Goal: Task Accomplishment & Management: Manage account settings

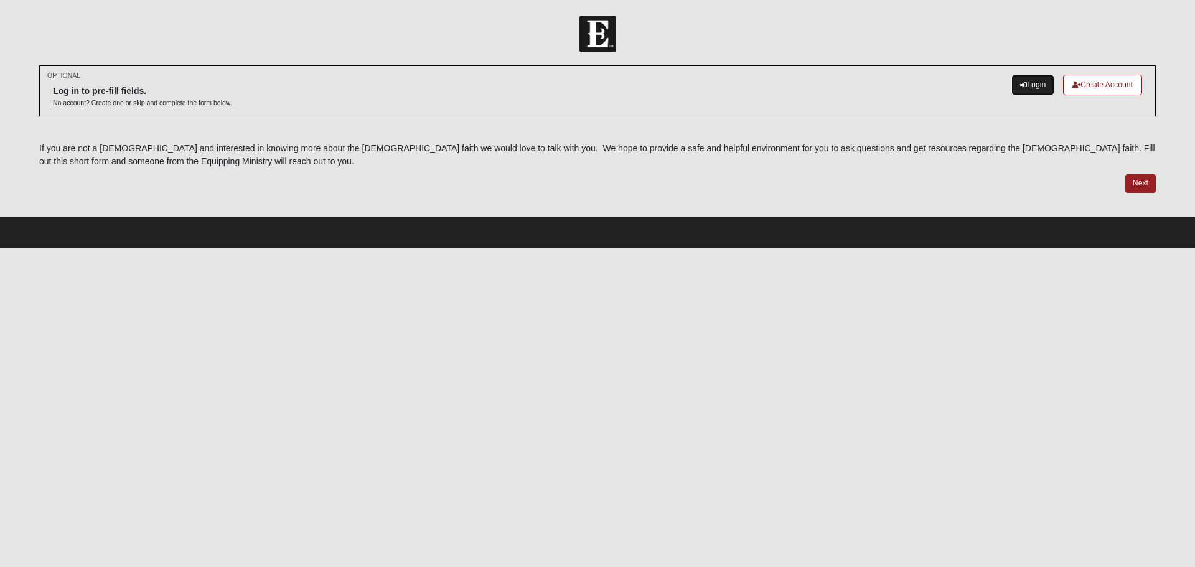
click at [1034, 83] on link "Login" at bounding box center [1032, 85] width 43 height 21
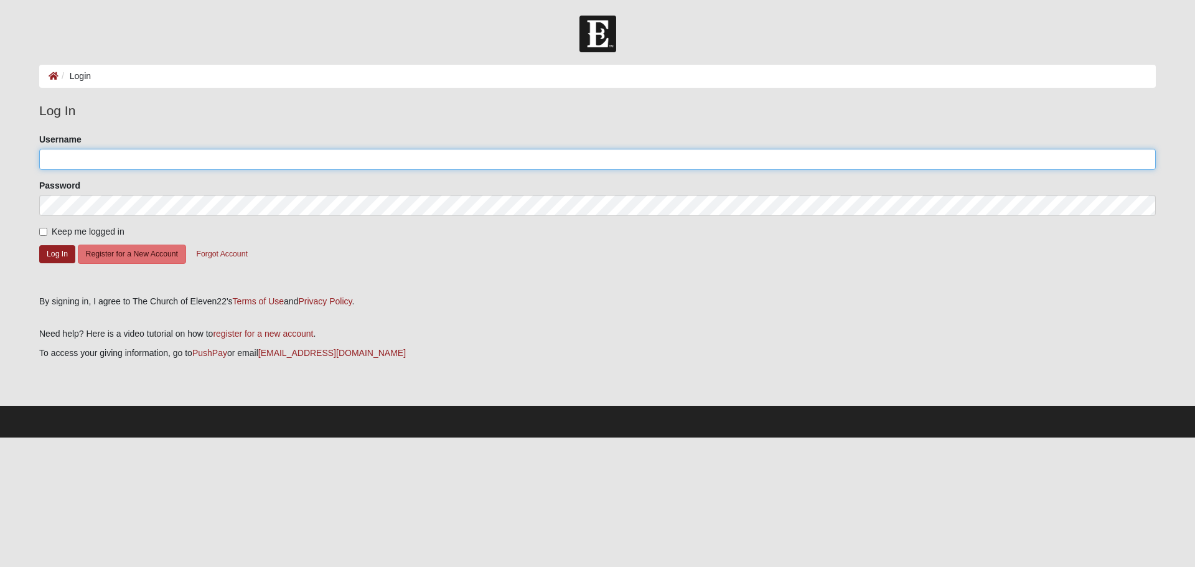
click at [93, 164] on input "Username" at bounding box center [597, 159] width 1117 height 21
type input "amierose"
click at [54, 257] on button "Log In" at bounding box center [57, 254] width 36 height 18
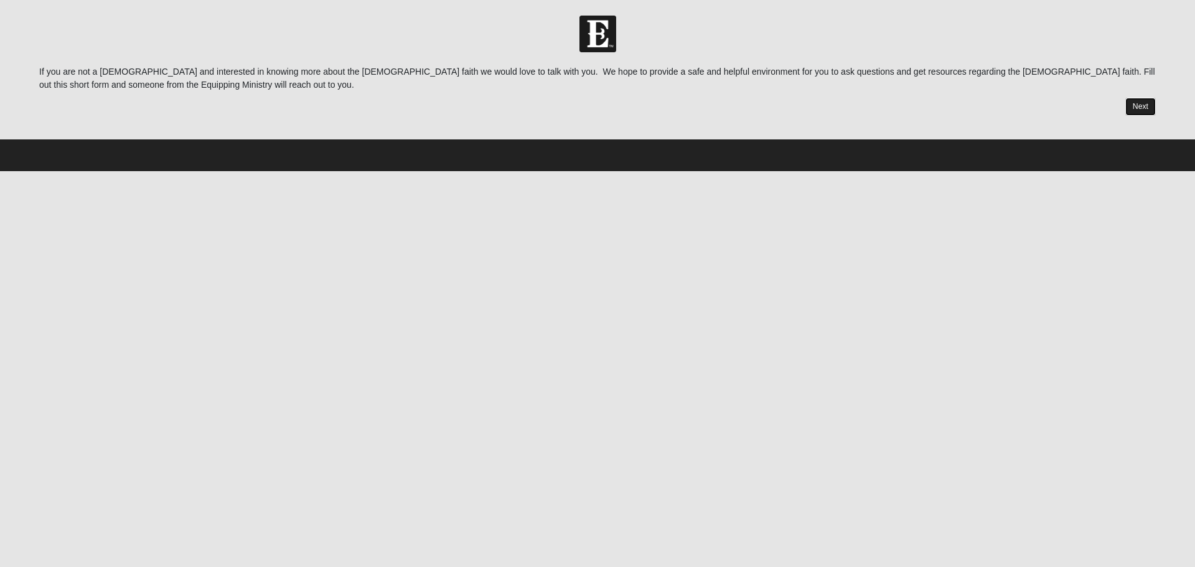
click at [1146, 106] on link "Next" at bounding box center [1140, 107] width 30 height 18
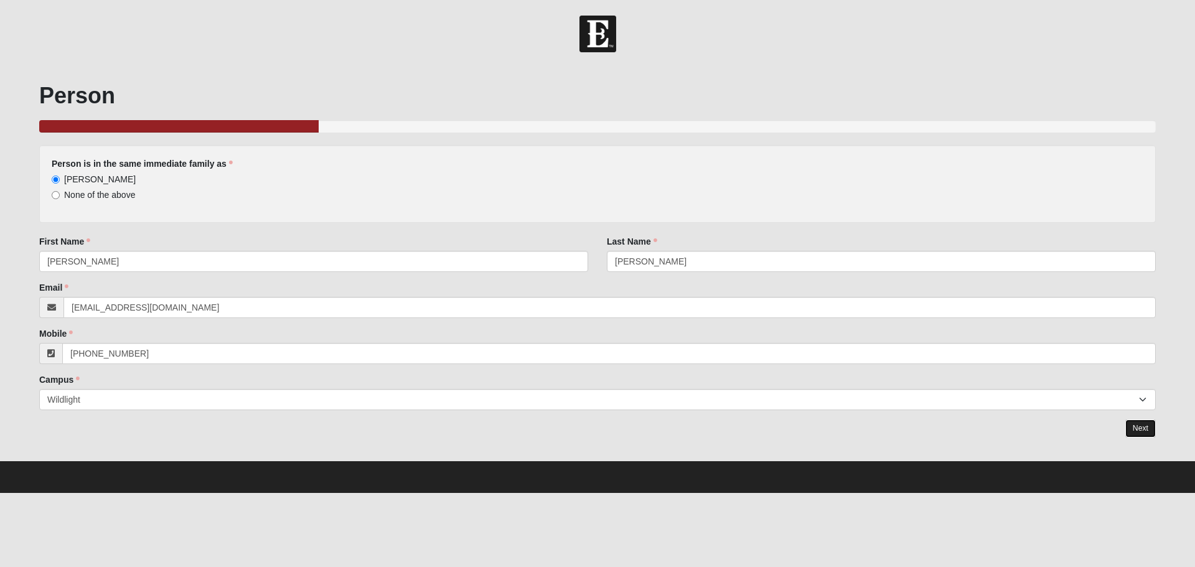
click at [1144, 426] on link "Next" at bounding box center [1140, 429] width 30 height 18
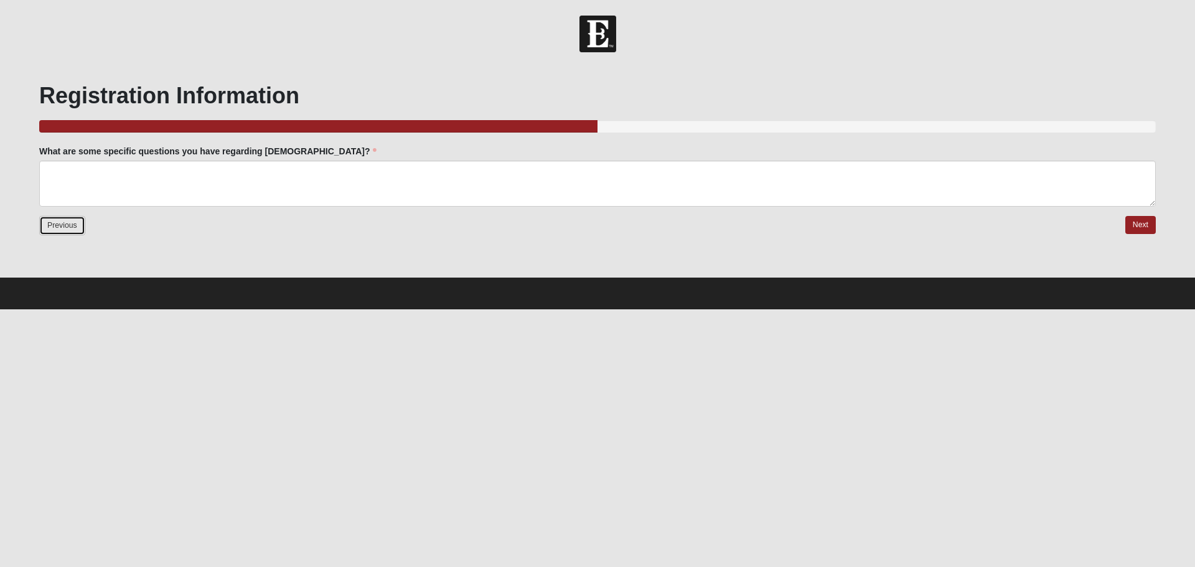
click at [72, 233] on link "Previous" at bounding box center [62, 225] width 46 height 19
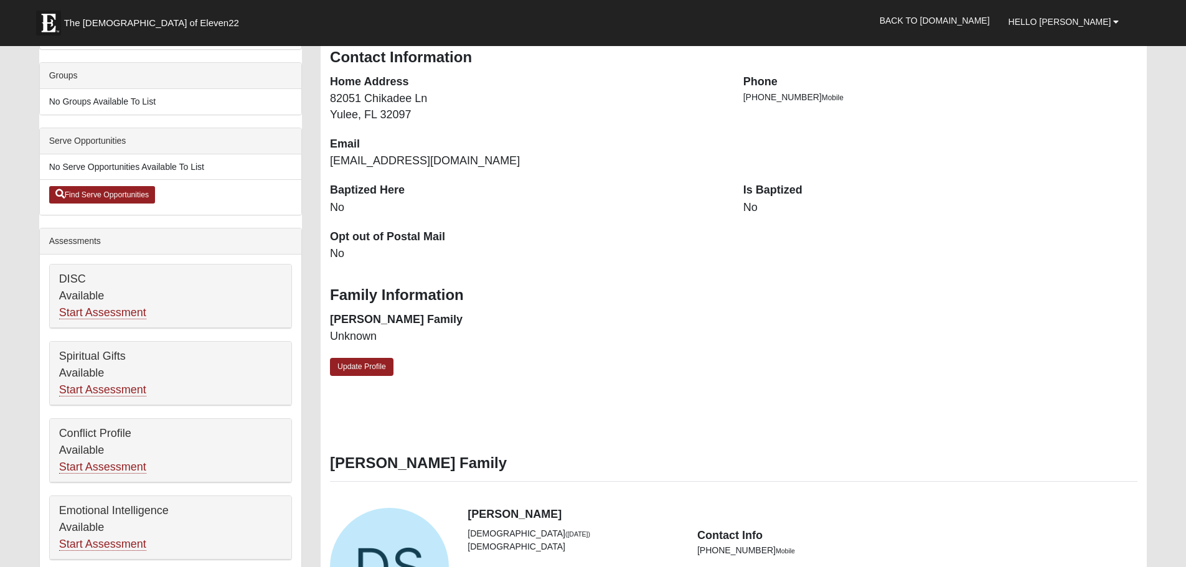
scroll to position [311, 0]
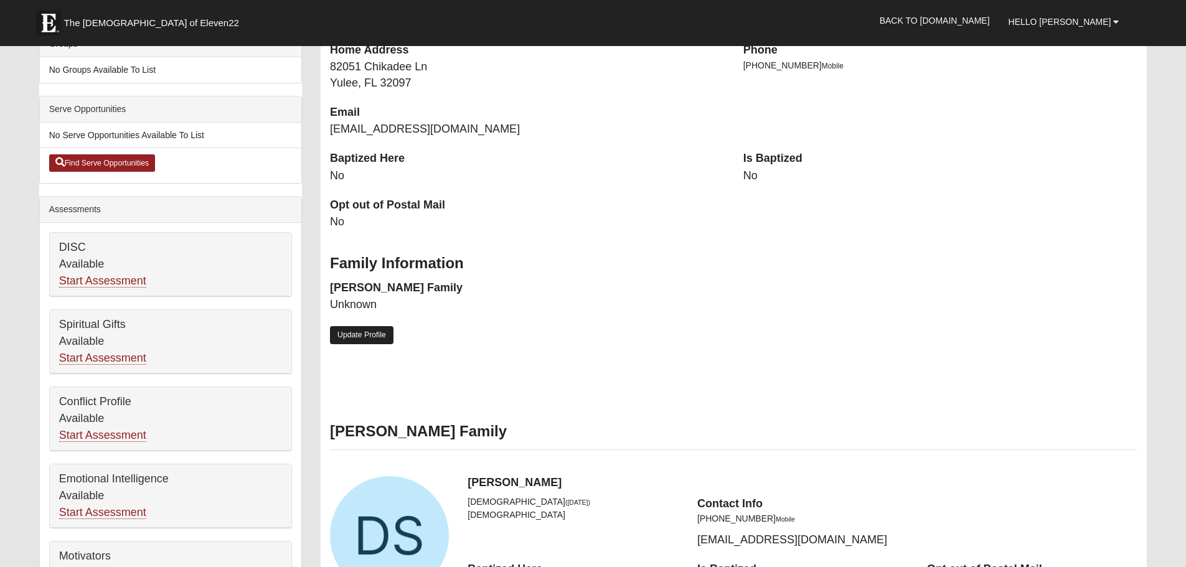
click at [350, 332] on link "Update Profile" at bounding box center [361, 335] width 63 height 18
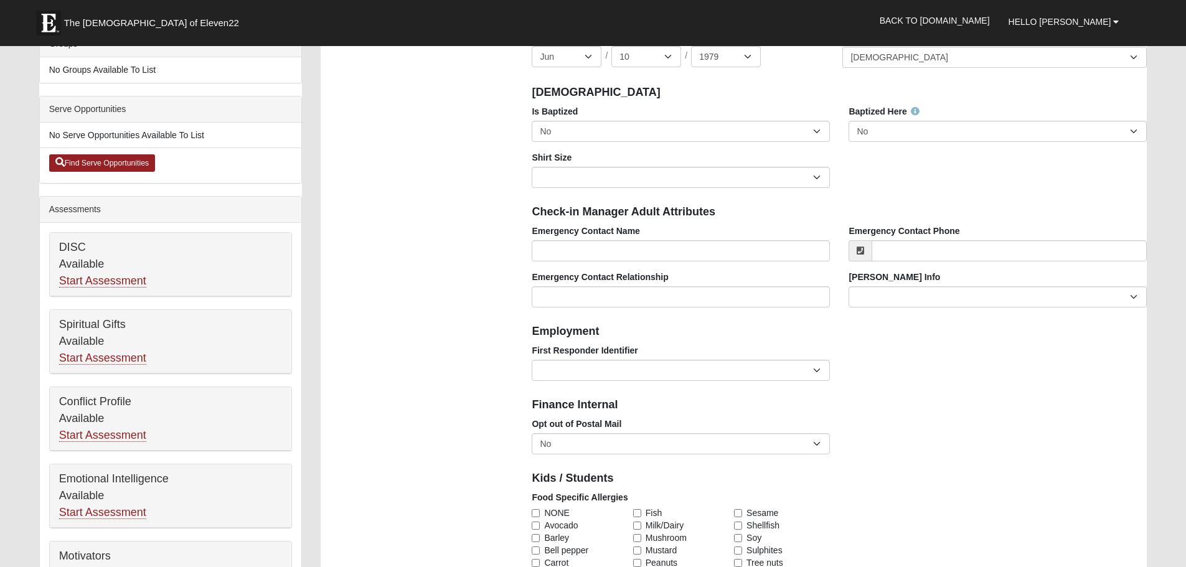
scroll to position [124, 0]
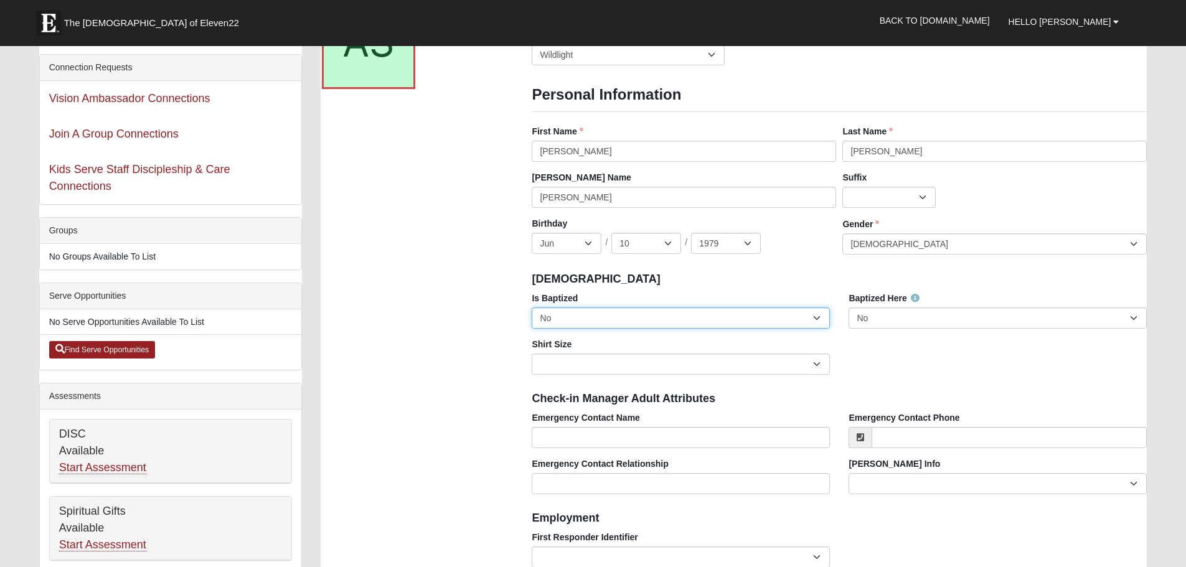
click at [604, 323] on select "No Yes" at bounding box center [681, 317] width 298 height 21
select select "True"
click at [532, 307] on select "No Yes" at bounding box center [681, 317] width 298 height 21
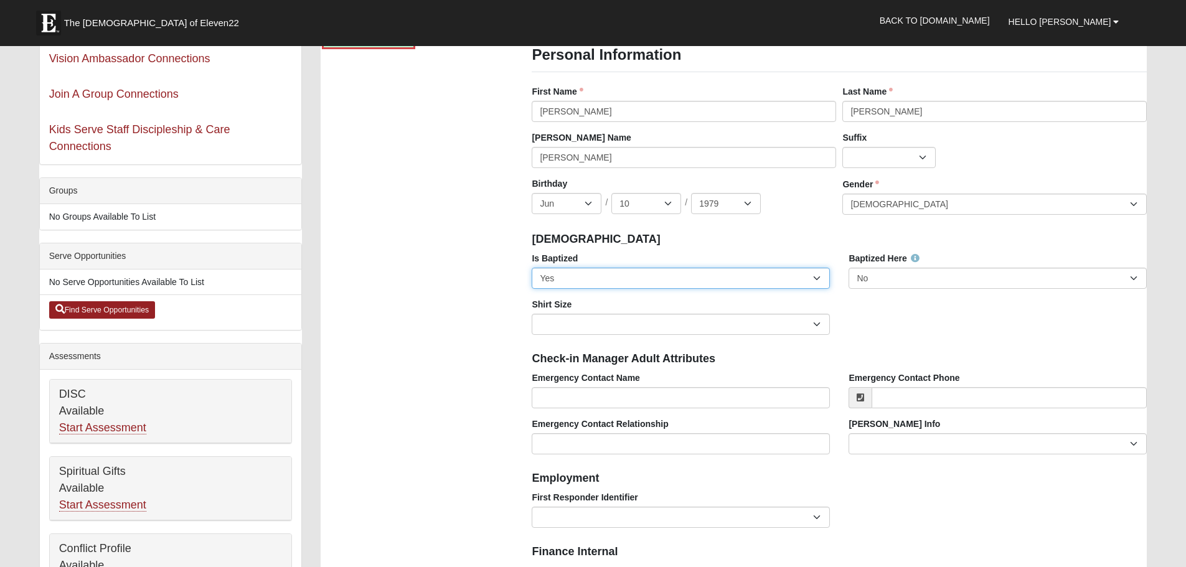
scroll to position [187, 0]
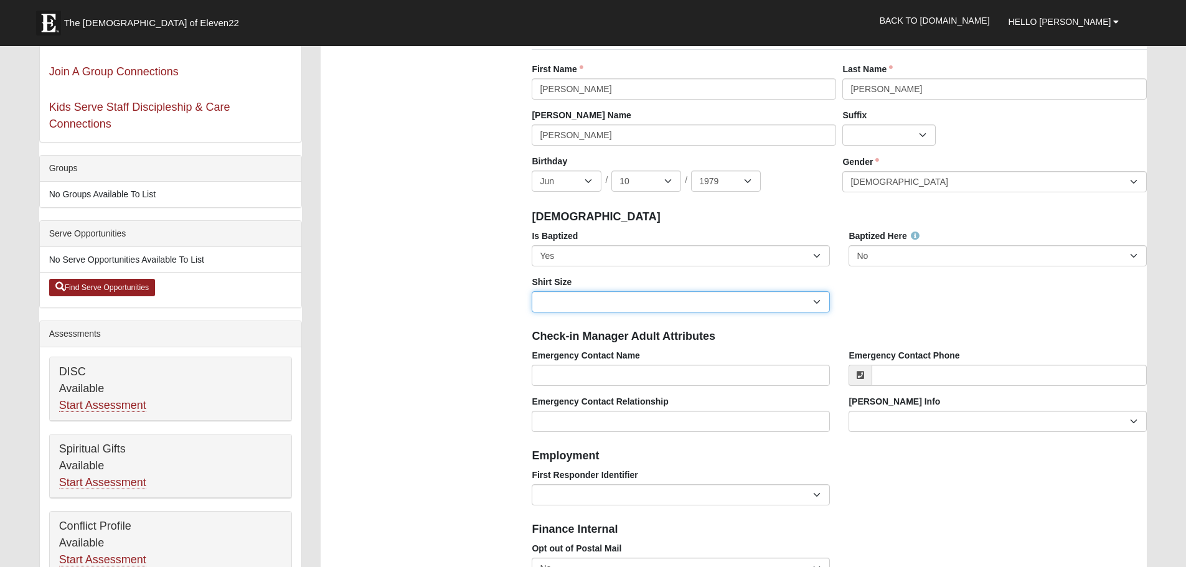
click at [684, 302] on select "Adult Small Adult Medium Adult Large Adult XL Adult XXL Adult 3XL Adult 4XL You…" at bounding box center [681, 301] width 298 height 21
select select "Adult Medium"
click at [532, 291] on select "Adult Small Adult Medium Adult Large Adult XL Adult XXL Adult 3XL Adult 4XL You…" at bounding box center [681, 301] width 298 height 21
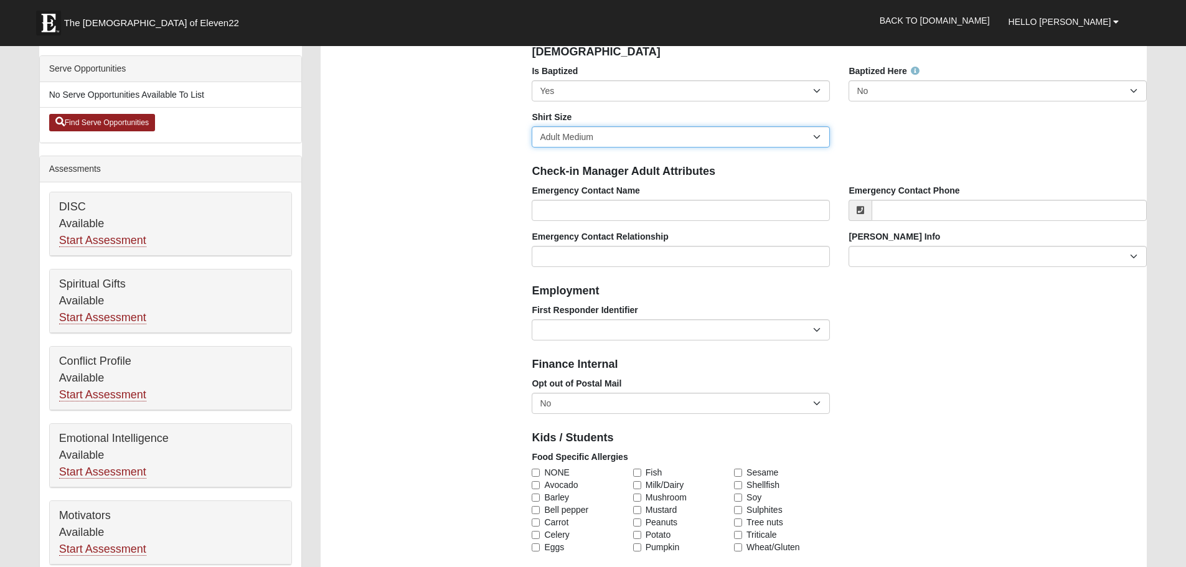
scroll to position [373, 0]
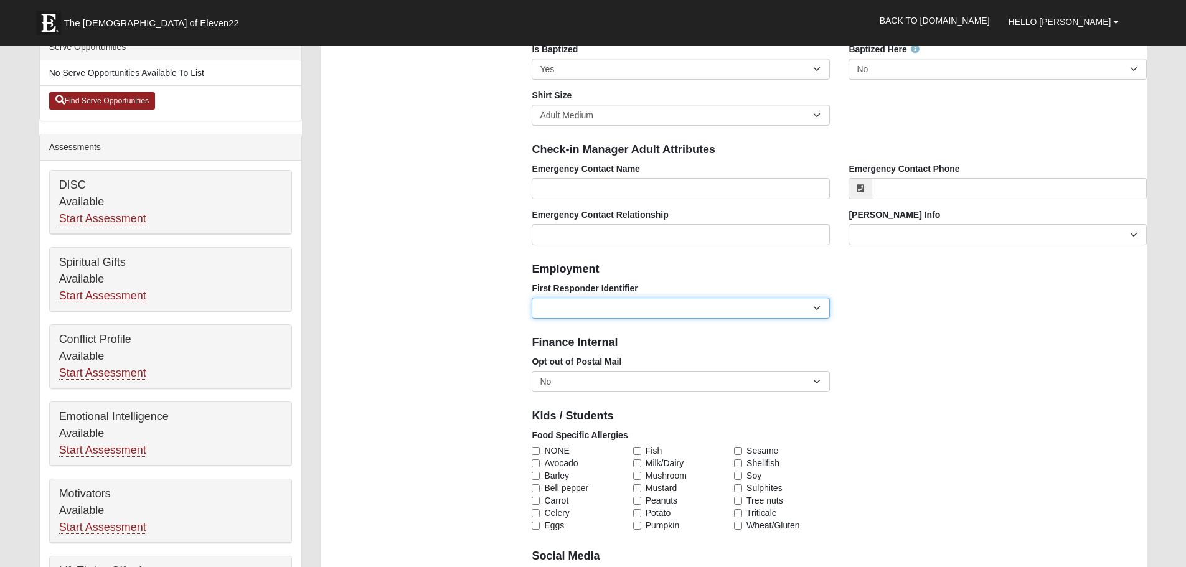
click at [675, 309] on select "EMT | Paramedic | Medical Firefighter | Fire Department Police Officer | Sherif…" at bounding box center [681, 308] width 298 height 21
click at [431, 250] on div "Photo Family Information Campus Arlington Baymeadows Eleven22 Online Fleming Is…" at bounding box center [733, 565] width 845 height 1671
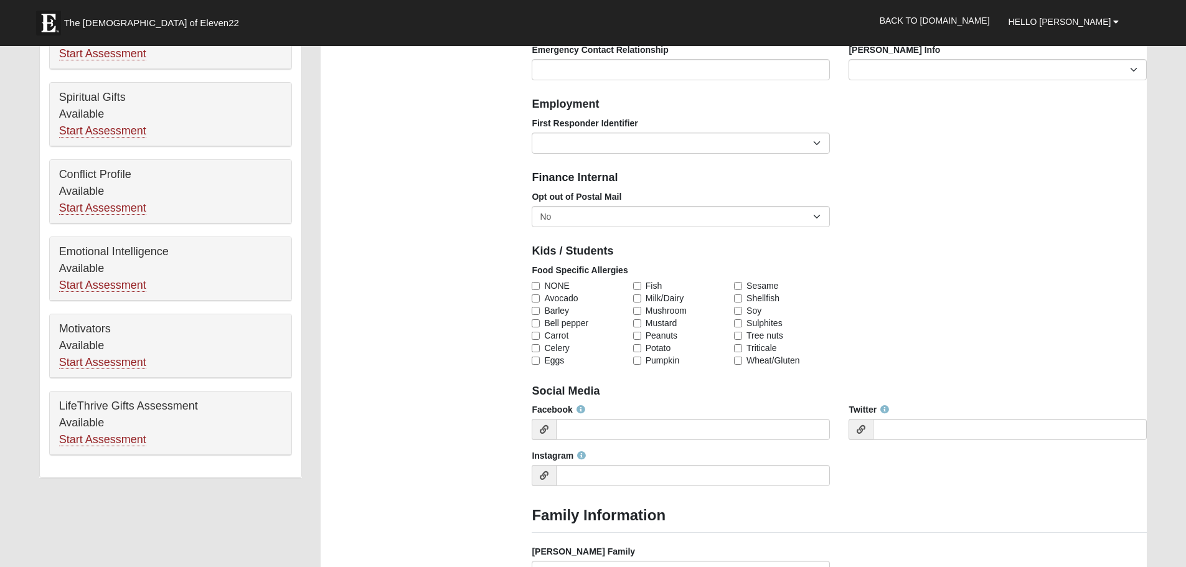
scroll to position [560, 0]
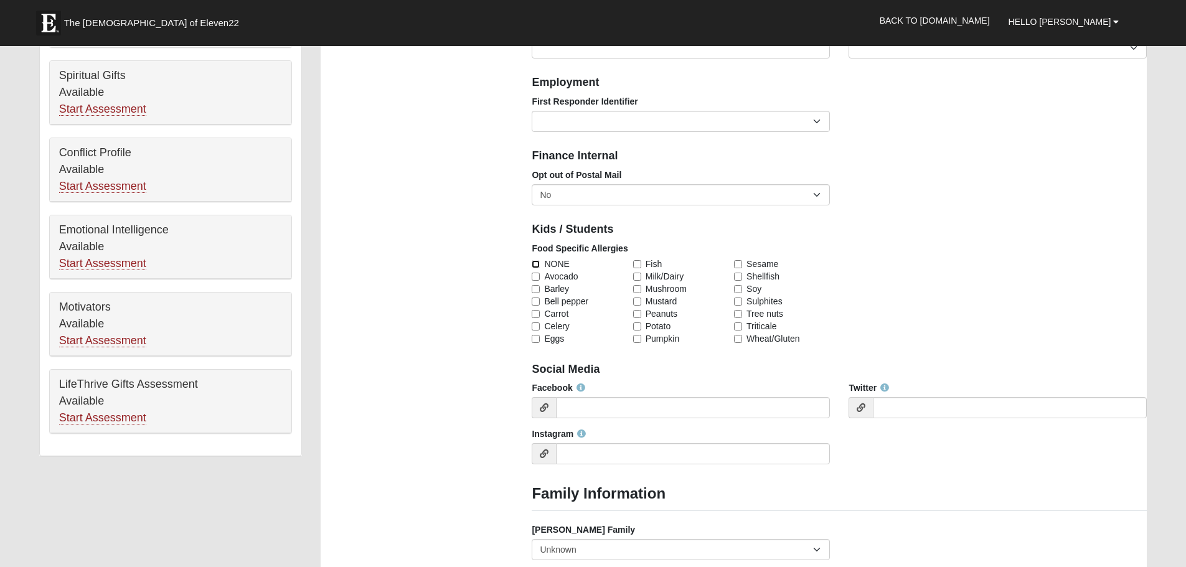
click at [533, 264] on input "NONE" at bounding box center [536, 264] width 8 height 8
checkbox input "true"
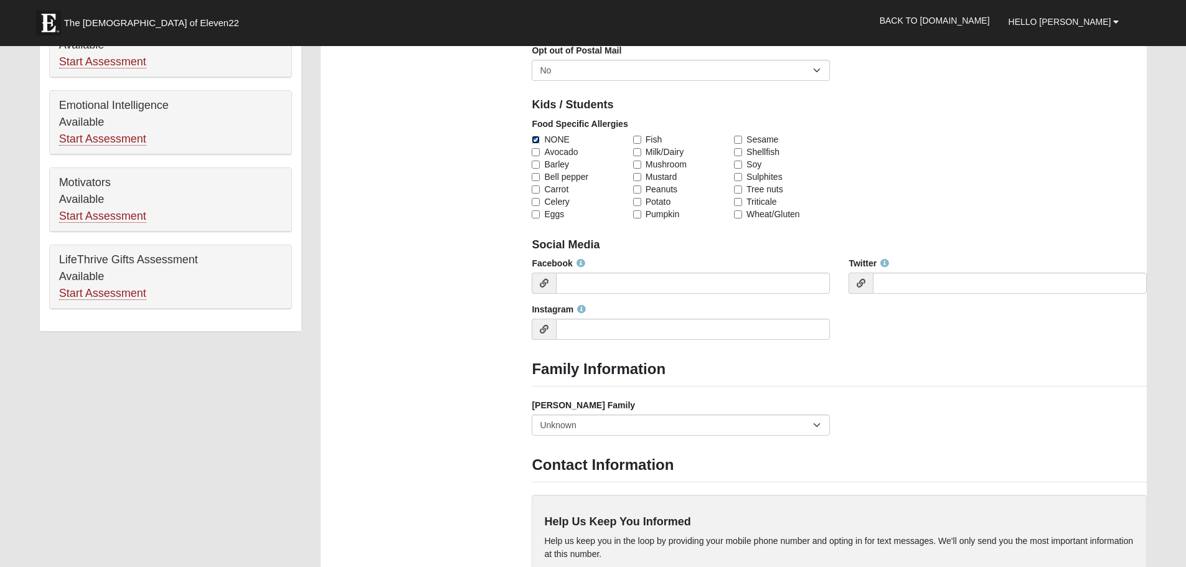
scroll to position [747, 0]
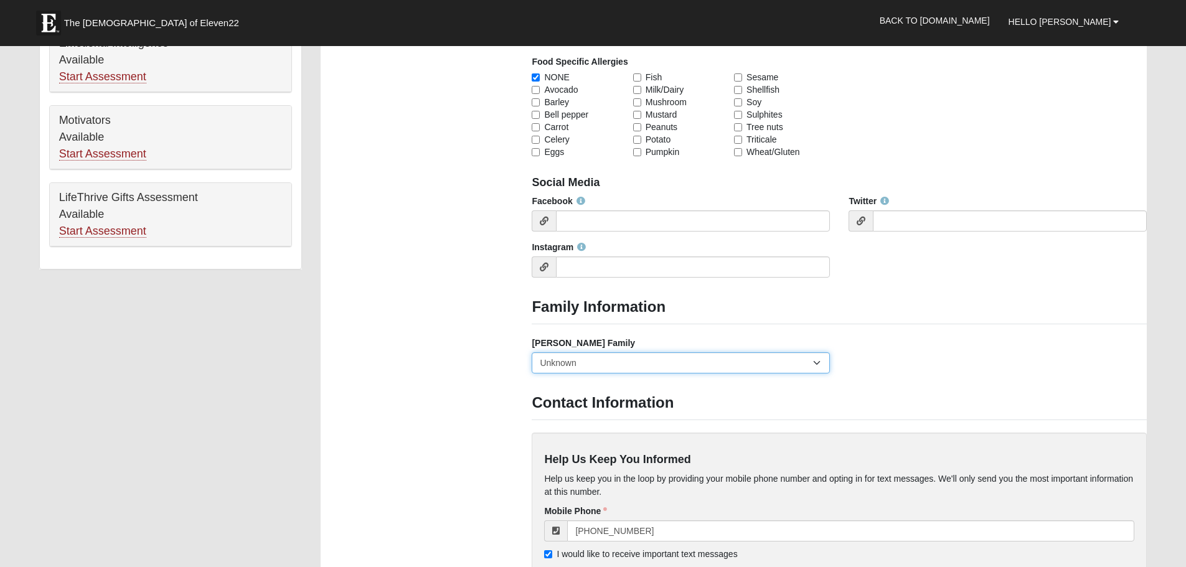
click at [632, 352] on select "Yes, we are a current foster family No, we are a former foster family No, we ha…" at bounding box center [681, 362] width 298 height 21
select select "2891"
click at [532, 352] on select "Yes, we are a current foster family No, we are a former foster family No, we ha…" at bounding box center [681, 362] width 298 height 21
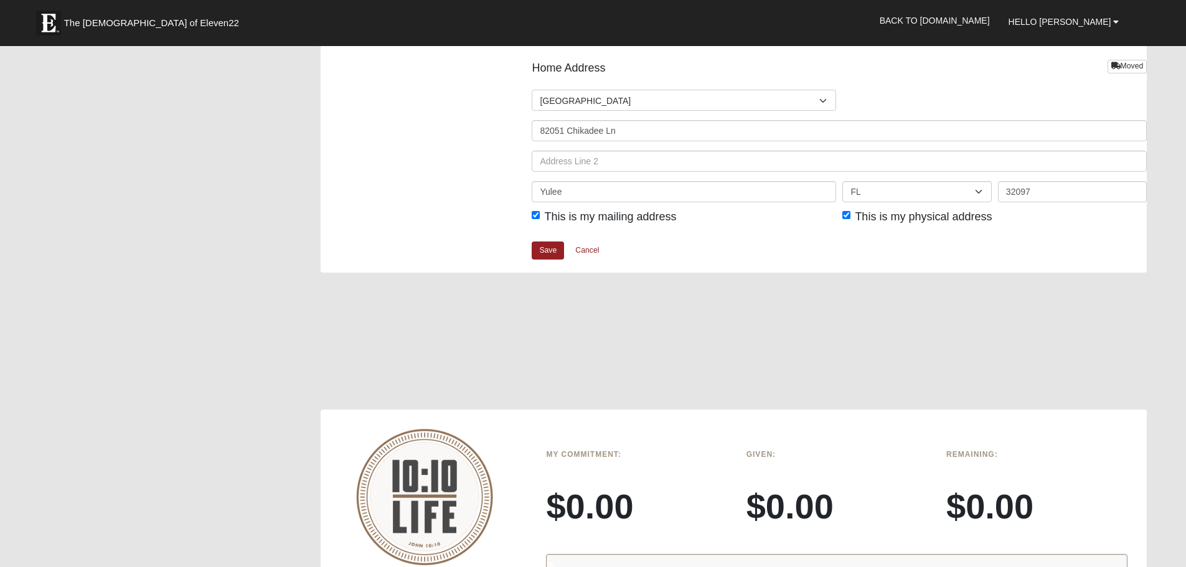
scroll to position [1494, 0]
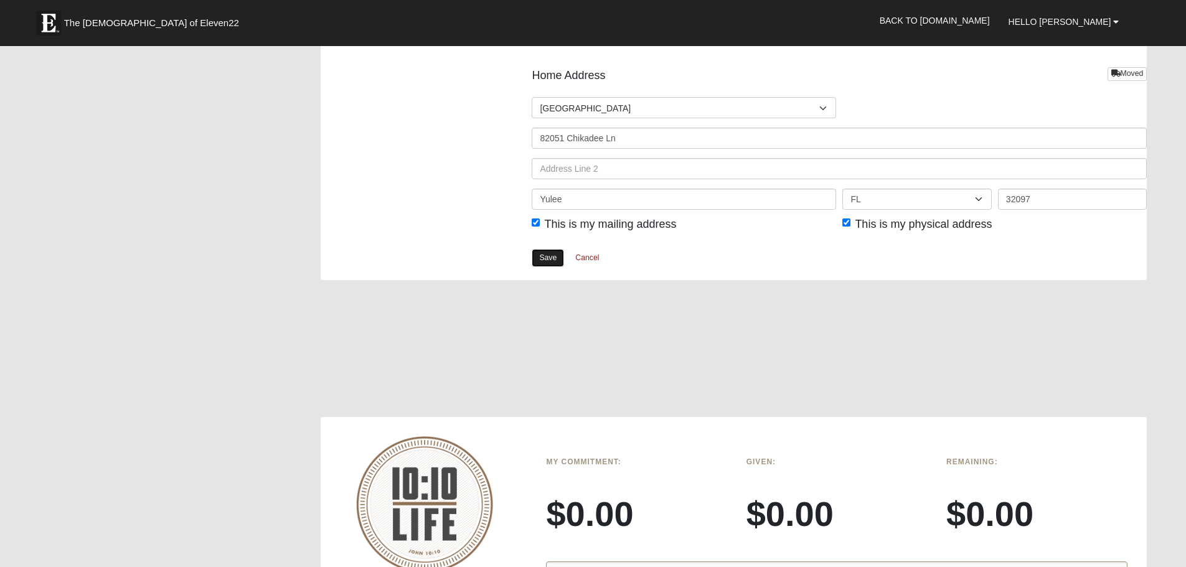
click at [545, 260] on link "Save" at bounding box center [548, 258] width 32 height 18
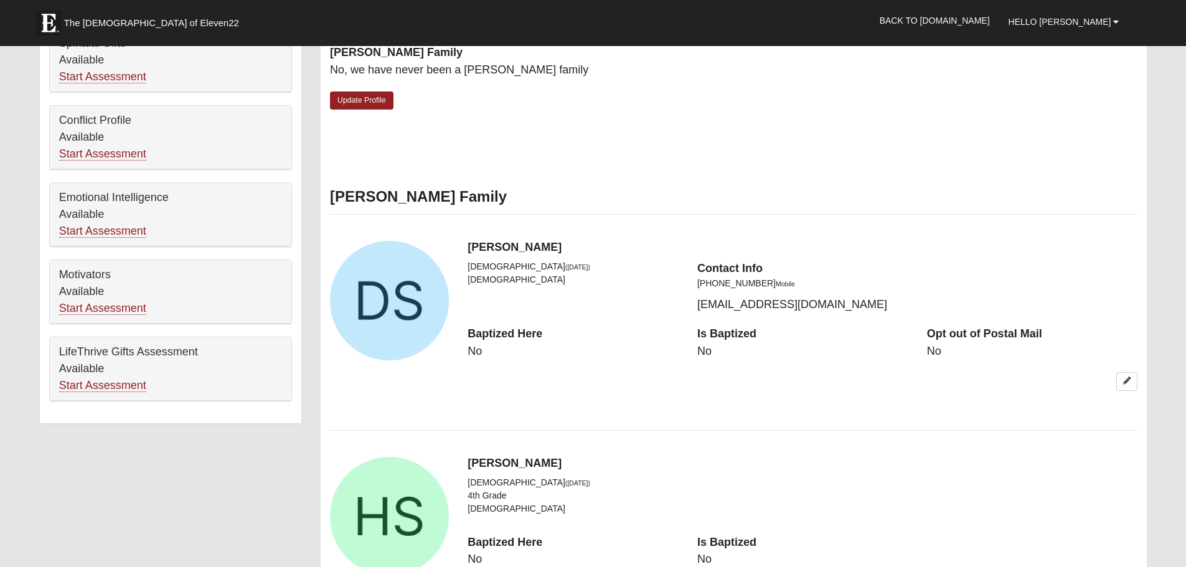
scroll to position [622, 0]
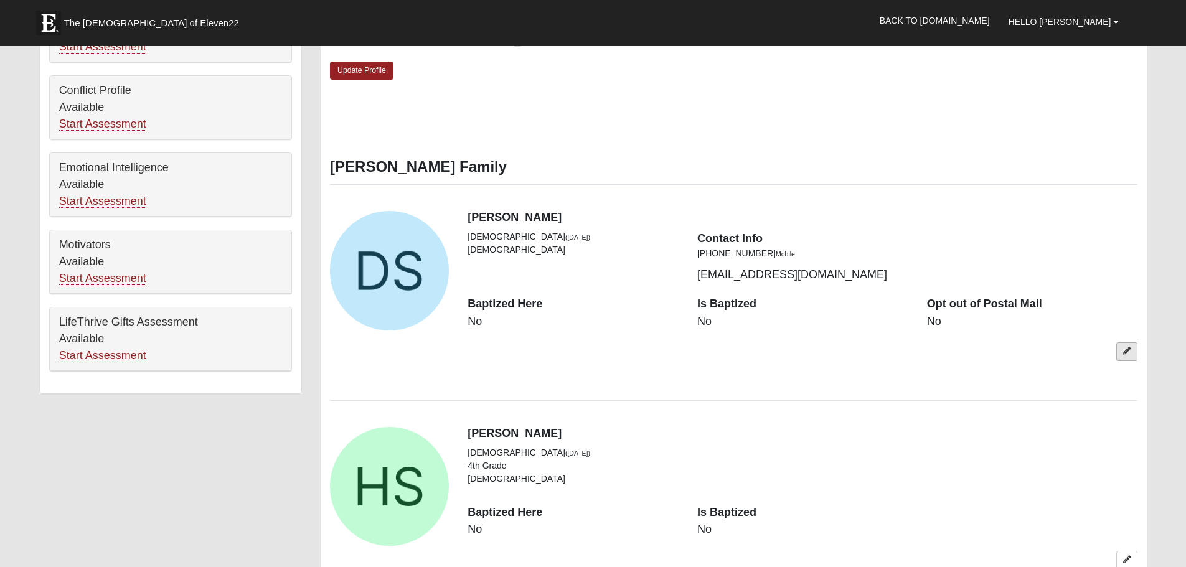
click at [1124, 346] on link at bounding box center [1126, 351] width 21 height 18
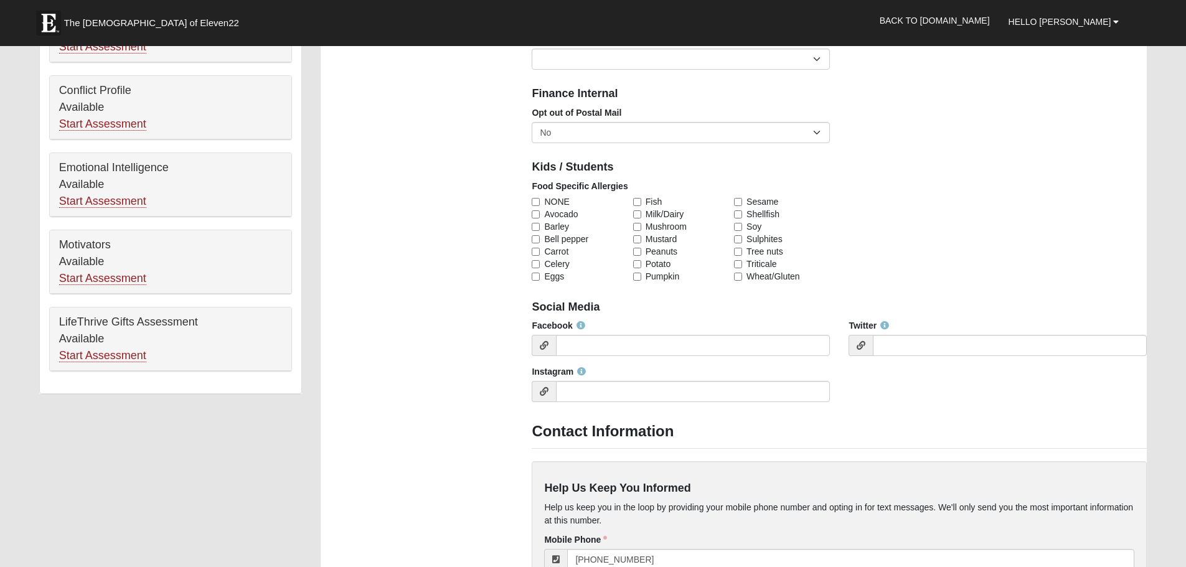
click at [541, 202] on label "NONE" at bounding box center [580, 201] width 96 height 12
click at [540, 202] on input "NONE" at bounding box center [536, 202] width 8 height 8
checkbox input "true"
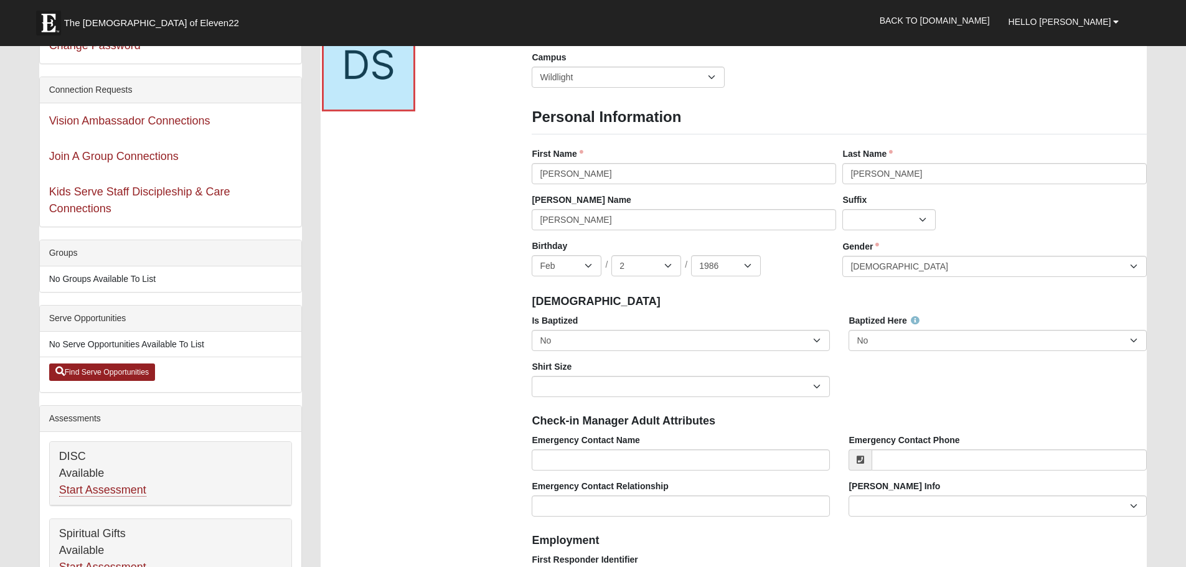
scroll to position [124, 0]
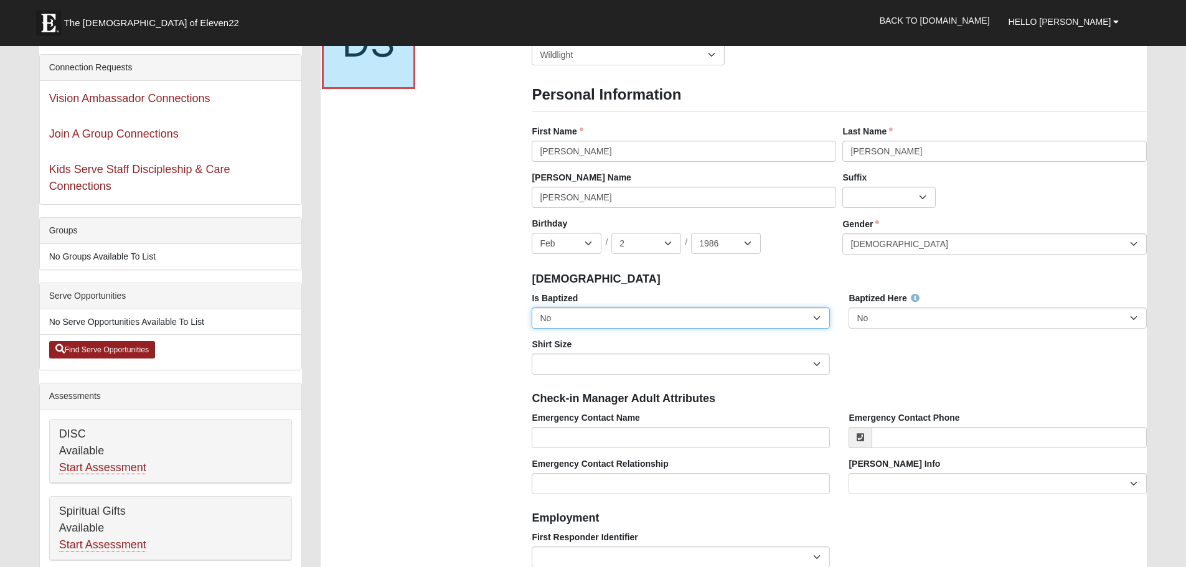
click at [646, 316] on select "No Yes" at bounding box center [681, 317] width 298 height 21
select select "True"
click at [532, 307] on select "No Yes" at bounding box center [681, 317] width 298 height 21
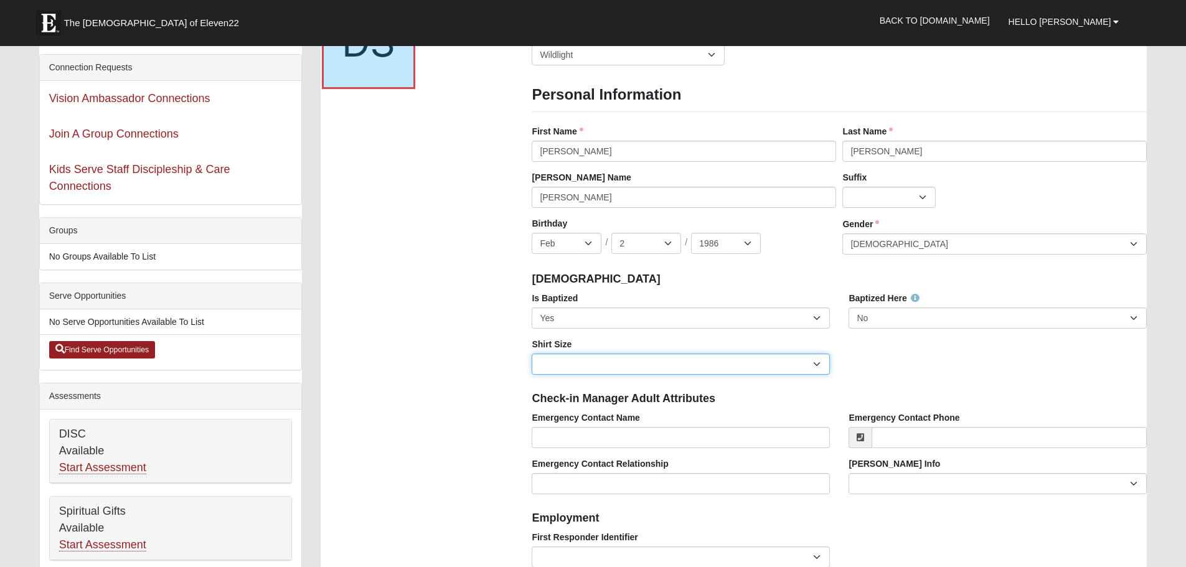
click at [584, 363] on select "Adult Small Adult Medium Adult Large Adult XL Adult XXL Adult 3XL Adult 4XL You…" at bounding box center [681, 364] width 298 height 21
select select "Adult Medium"
click at [532, 354] on select "Adult Small Adult Medium Adult Large Adult XL Adult XXL Adult 3XL Adult 4XL You…" at bounding box center [681, 364] width 298 height 21
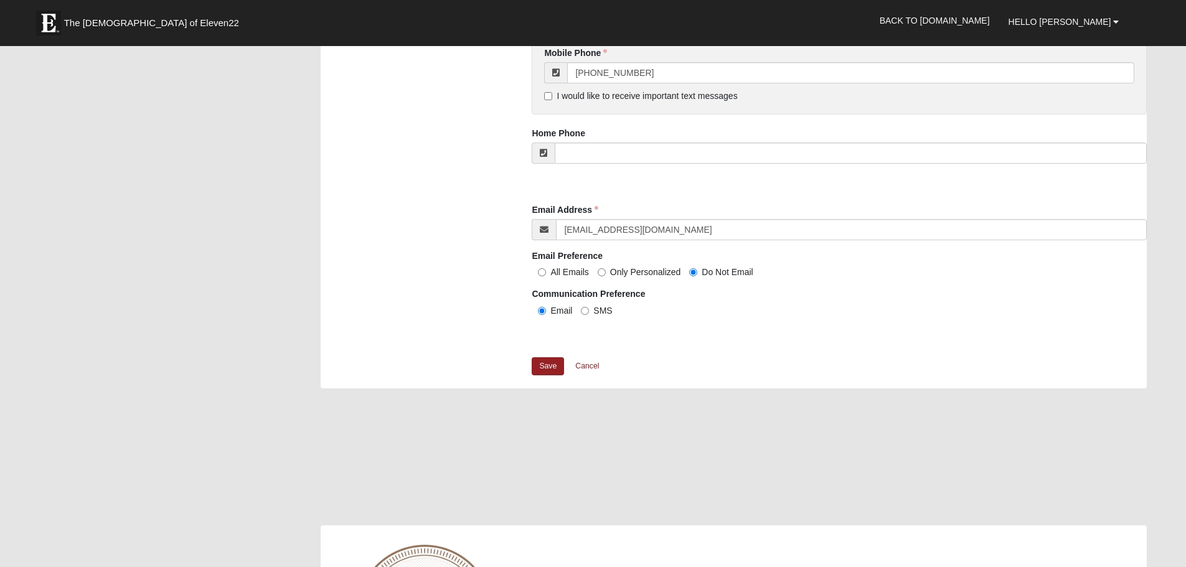
scroll to position [1120, 0]
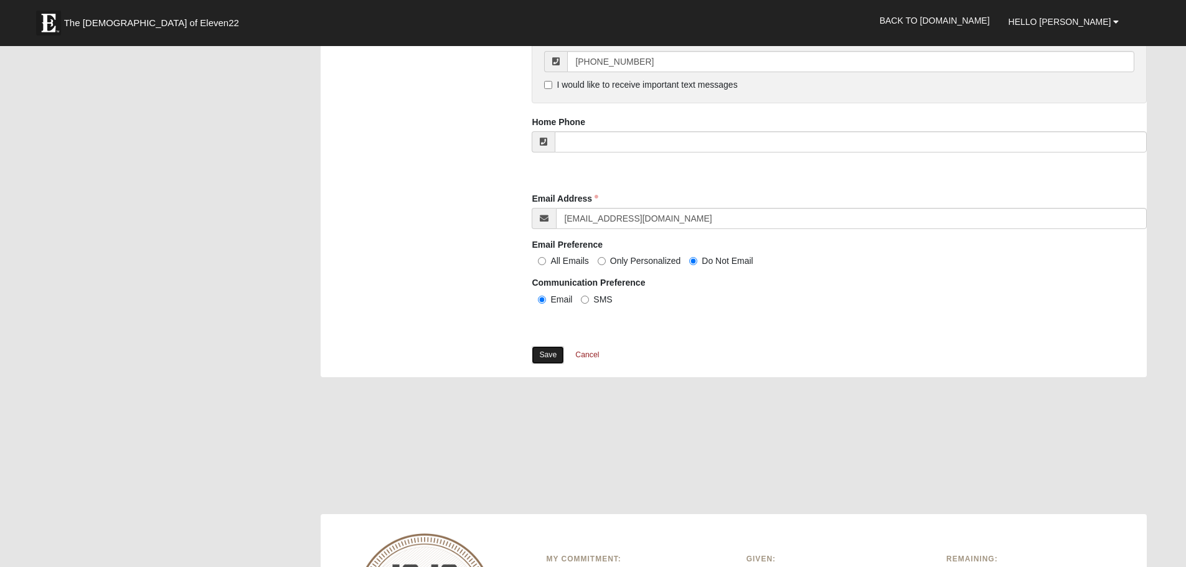
click at [542, 355] on link "Save" at bounding box center [548, 355] width 32 height 18
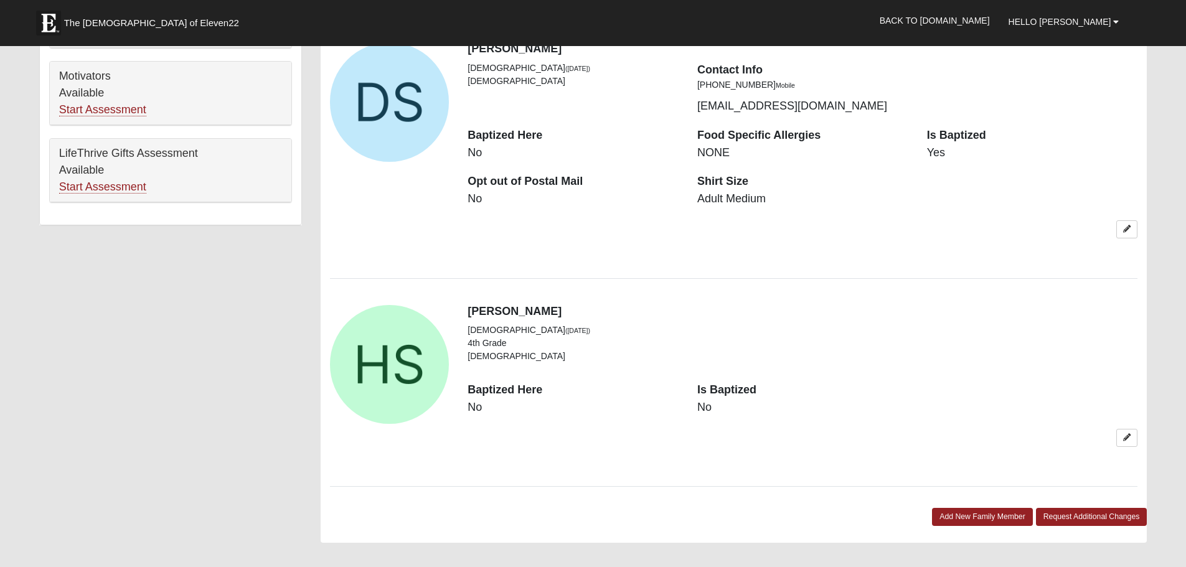
scroll to position [809, 0]
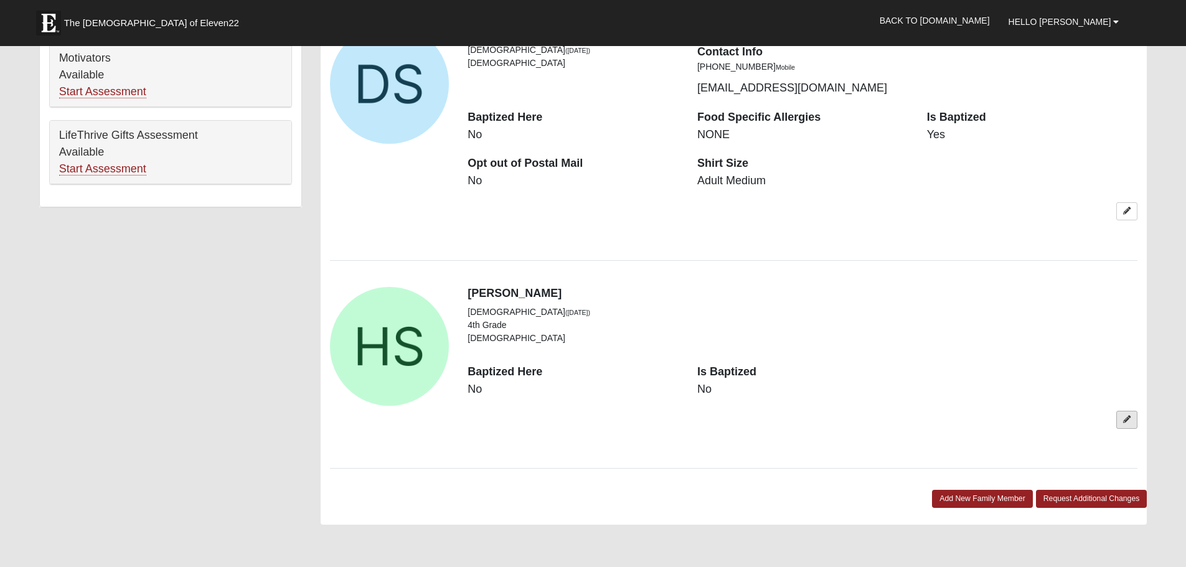
click at [1130, 417] on icon at bounding box center [1126, 419] width 7 height 7
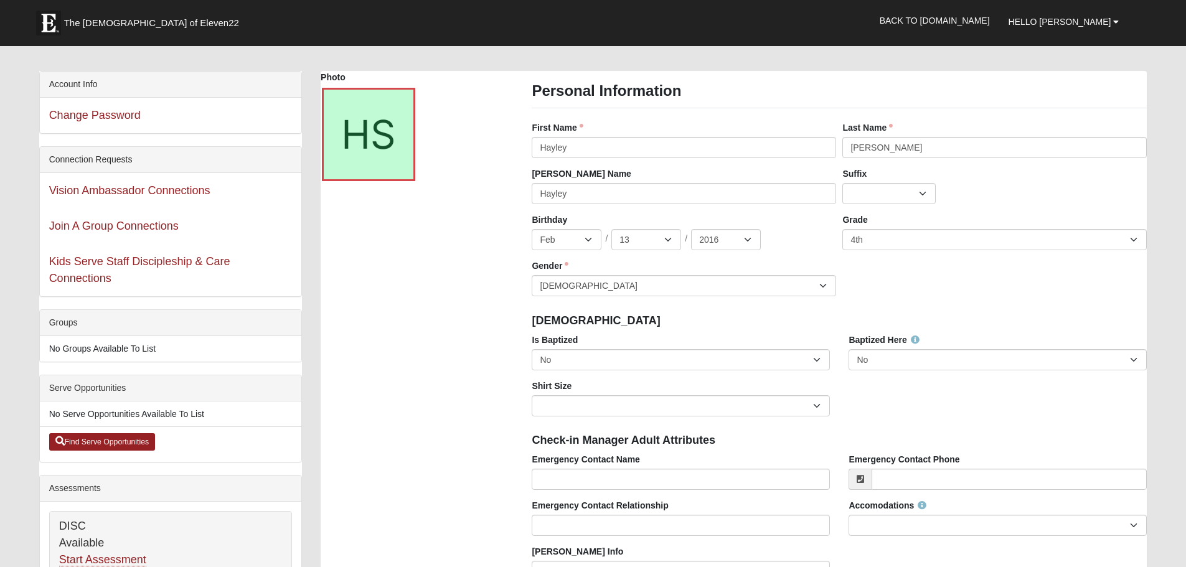
scroll to position [62, 0]
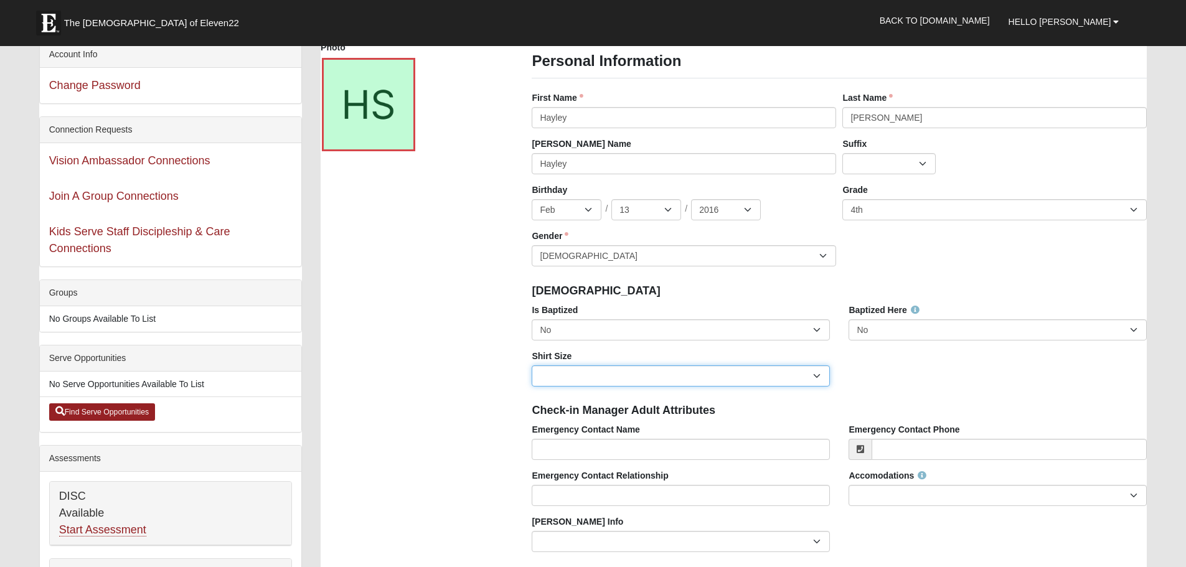
click at [726, 377] on select "Adult Small Adult Medium Adult Large Adult XL Adult XXL Adult 3XL Adult 4XL You…" at bounding box center [681, 375] width 298 height 21
select select "Youth Small"
click at [532, 365] on select "Adult Small Adult Medium Adult Large Adult XL Adult XXL Adult 3XL Adult 4XL You…" at bounding box center [681, 375] width 298 height 21
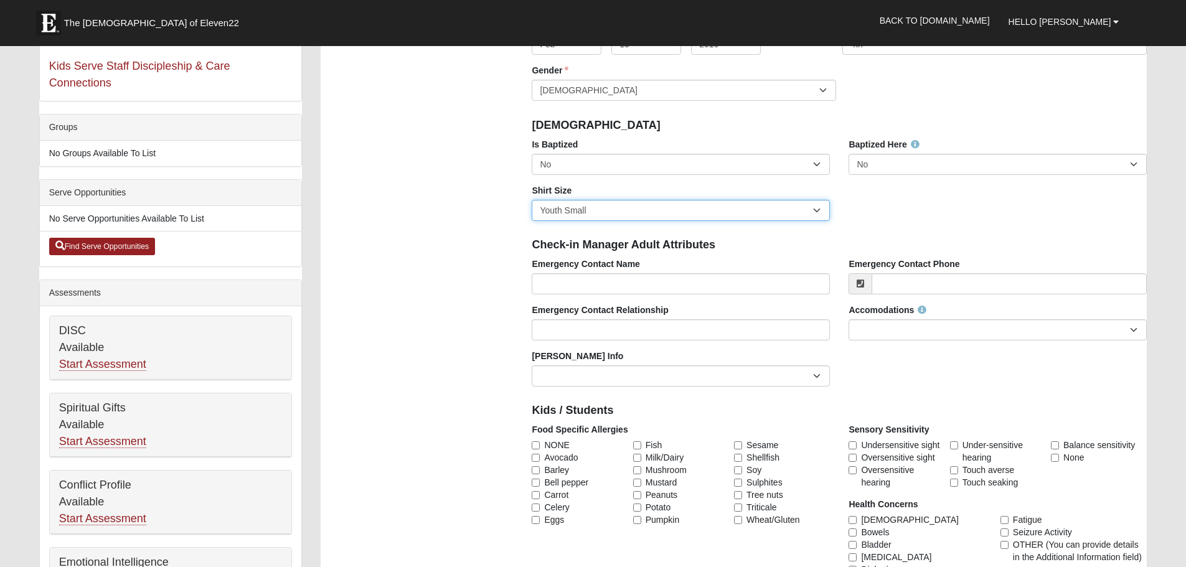
scroll to position [249, 0]
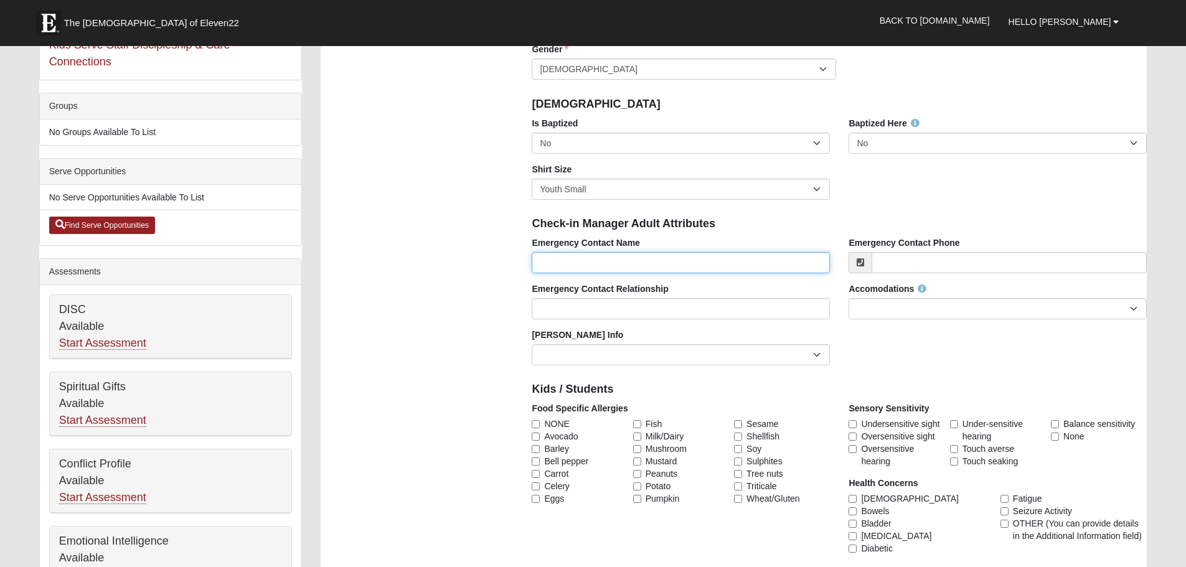
click at [595, 257] on input "Emergency Contact Name" at bounding box center [681, 262] width 298 height 21
type input "[PERSON_NAME]"
type input "[PHONE_NUMBER]"
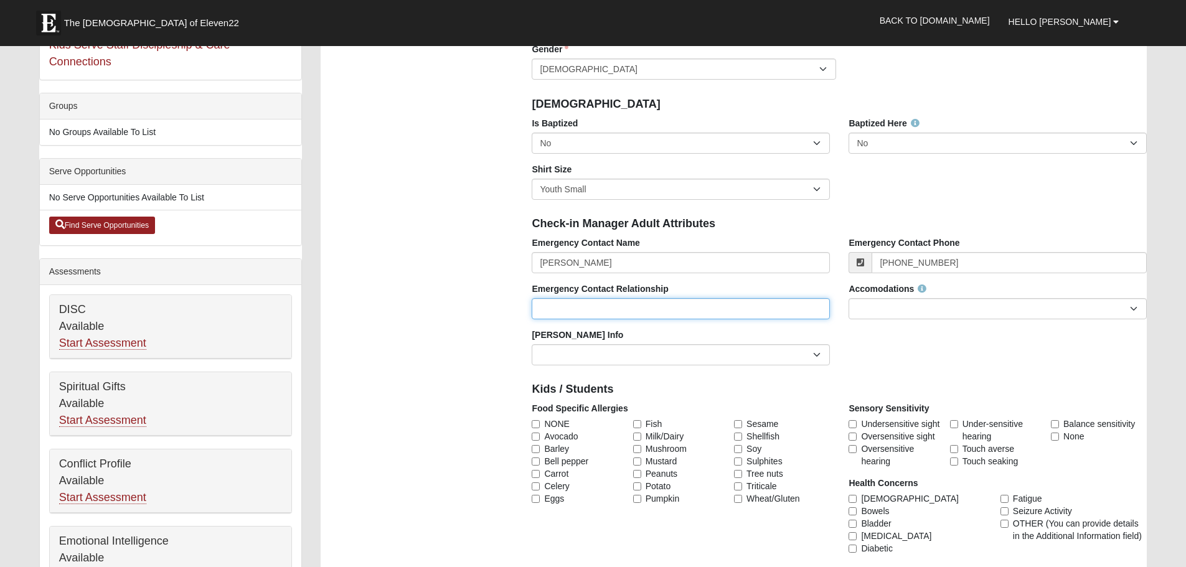
click at [578, 316] on input "Emergency Contact Relationship" at bounding box center [681, 308] width 298 height 21
type input "Mother"
click at [915, 305] on select "None Needed Self Contained Special Needs Needs a Buddy Needs an ASL Interpreter…" at bounding box center [997, 308] width 298 height 21
select select "None Needed"
click at [848, 298] on select "None Needed Self Contained Special Needs Needs a Buddy Needs an ASL Interpreter…" at bounding box center [997, 308] width 298 height 21
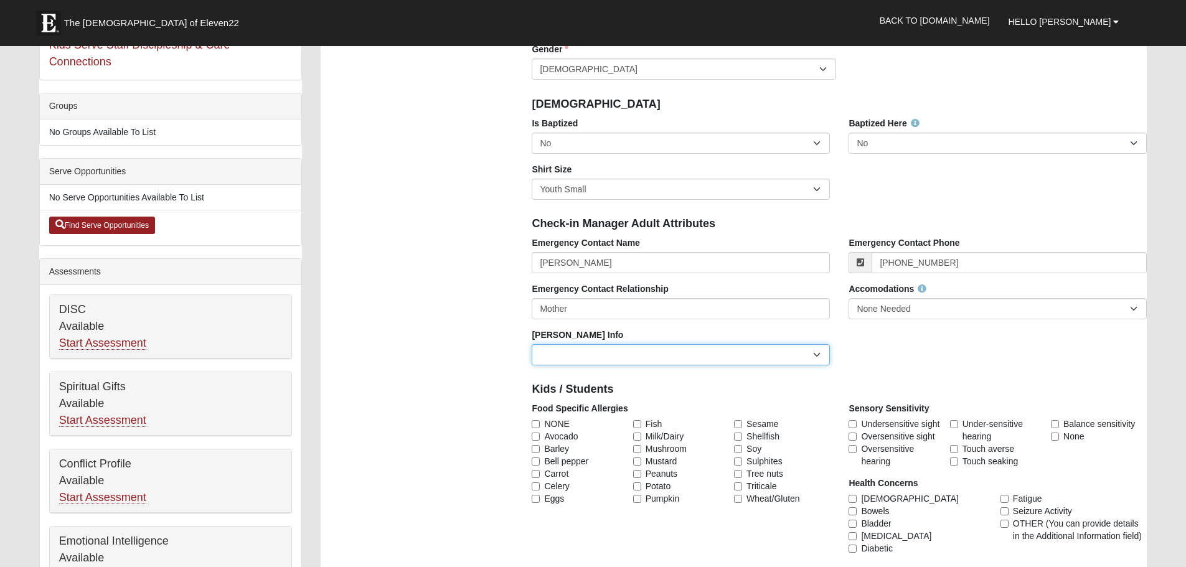
click at [785, 355] on select "Current Foster Child Current Foster Parent Former Foster Child Former Foster Pa…" at bounding box center [681, 354] width 298 height 21
click at [469, 346] on div "Photo Personal Information First Name Hayley First Name is required. Last Name …" at bounding box center [733, 440] width 845 height 1173
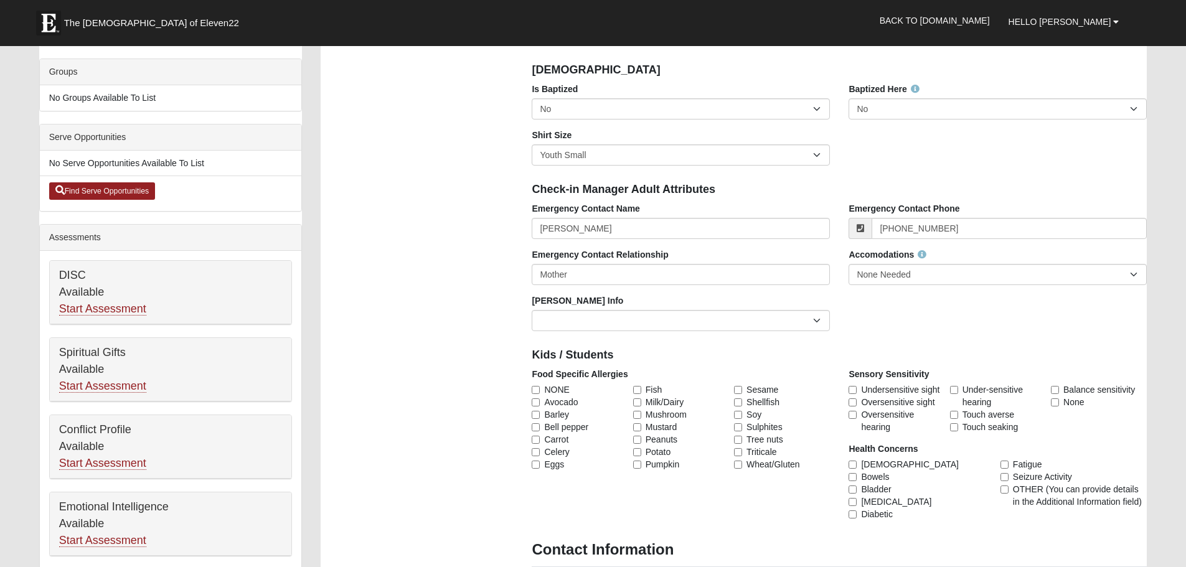
scroll to position [311, 0]
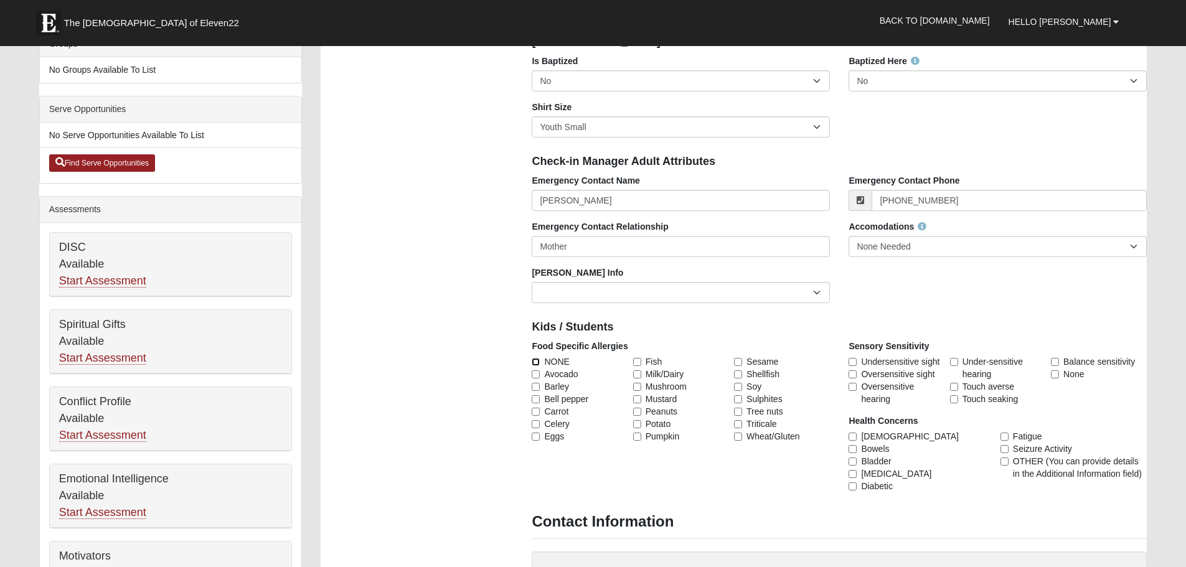
click at [534, 359] on input "NONE" at bounding box center [536, 362] width 8 height 8
checkbox input "true"
click at [1070, 374] on span "None" at bounding box center [1073, 374] width 21 height 12
click at [1059, 374] on input "None" at bounding box center [1055, 374] width 8 height 8
checkbox input "true"
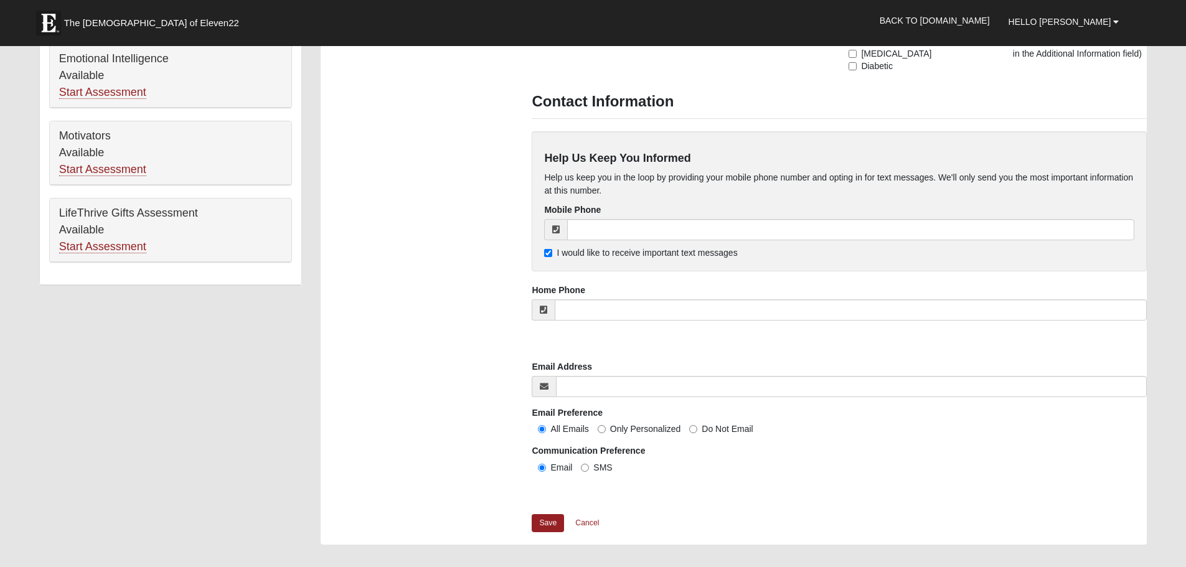
scroll to position [809, 0]
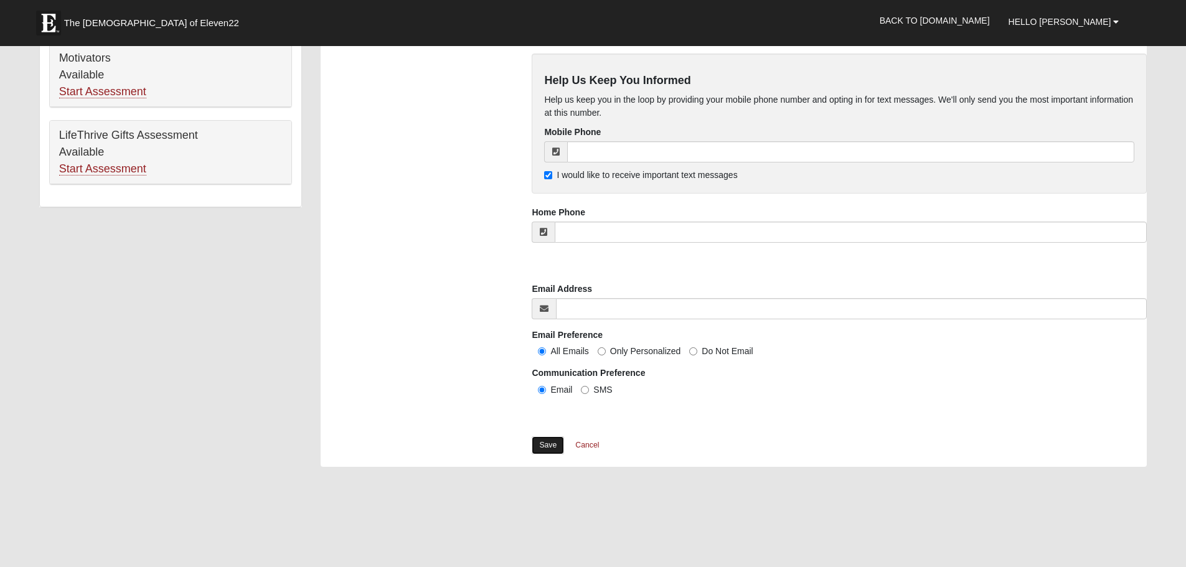
click at [556, 445] on link "Save" at bounding box center [548, 445] width 32 height 18
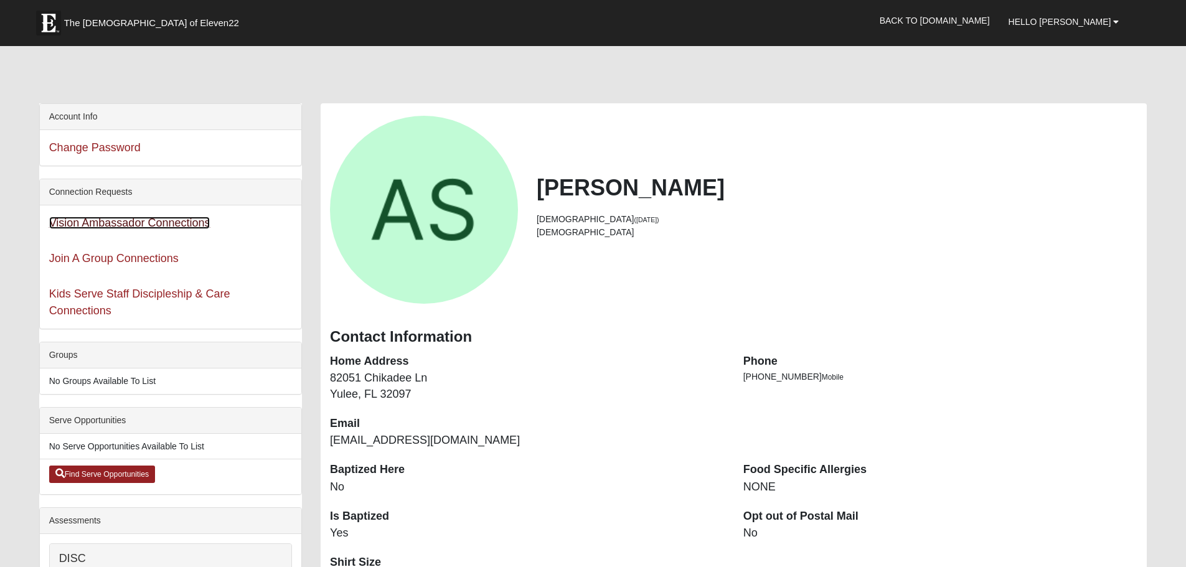
click at [161, 222] on link "Vision Ambassador Connections" at bounding box center [129, 223] width 161 height 12
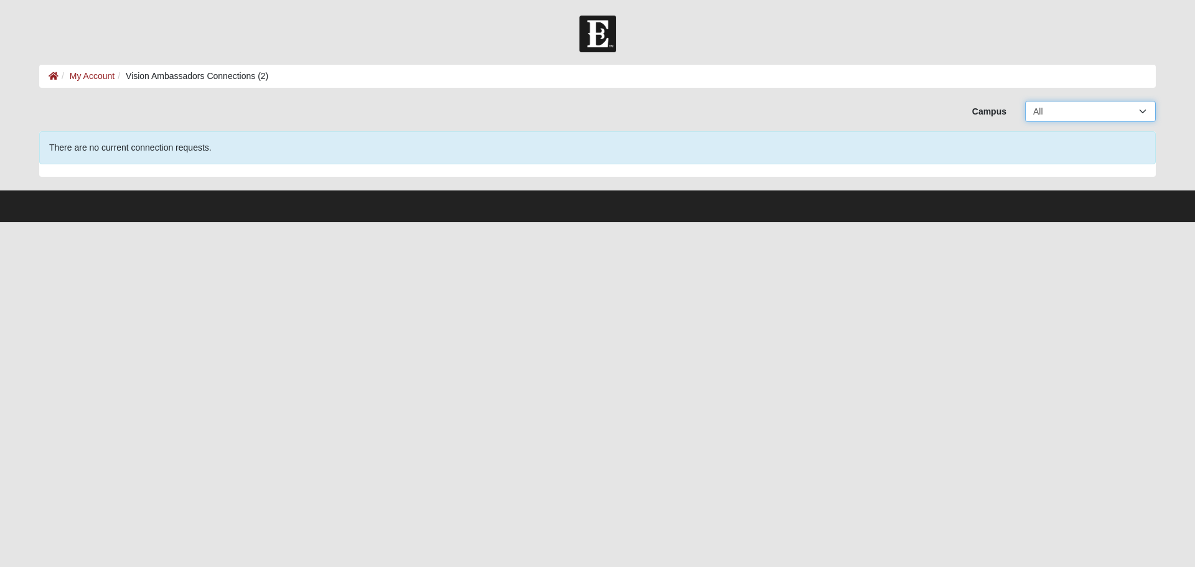
click at [1095, 108] on select "All Arlington Baymeadows Eleven22 Online [PERSON_NAME][GEOGRAPHIC_DATA] Jesup […" at bounding box center [1090, 111] width 131 height 21
select select "17"
click at [1025, 101] on select "All Arlington Baymeadows Eleven22 Online [PERSON_NAME][GEOGRAPHIC_DATA] Jesup […" at bounding box center [1090, 111] width 131 height 21
click at [506, 222] on html "Hello [PERSON_NAME] My Account Log Out Vision Ambassadors Connections (2) My Ac…" at bounding box center [597, 111] width 1195 height 222
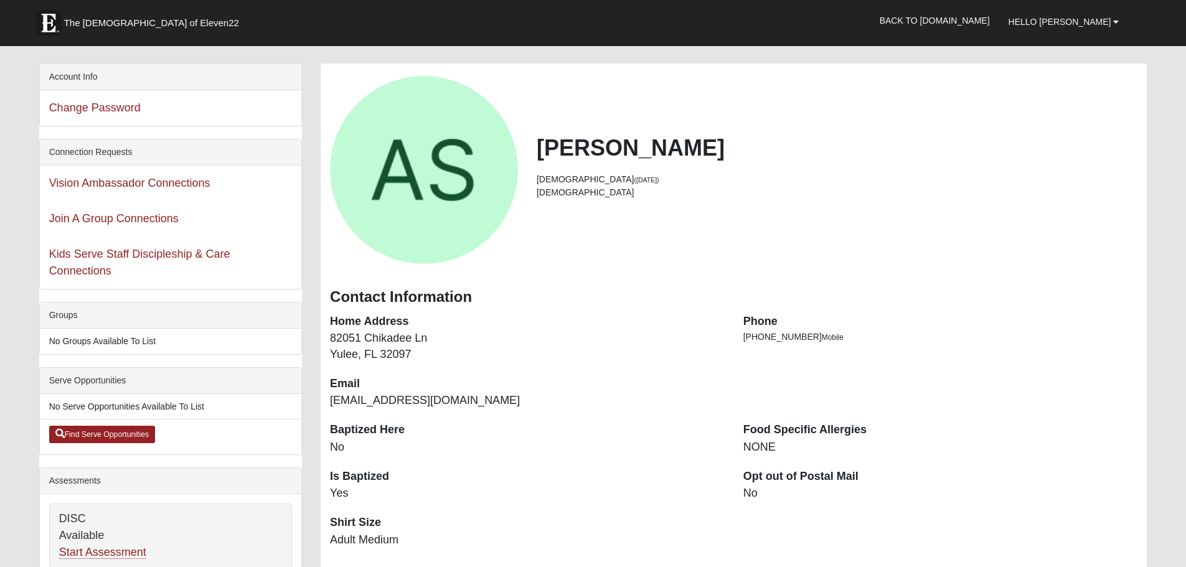
scroll to position [62, 0]
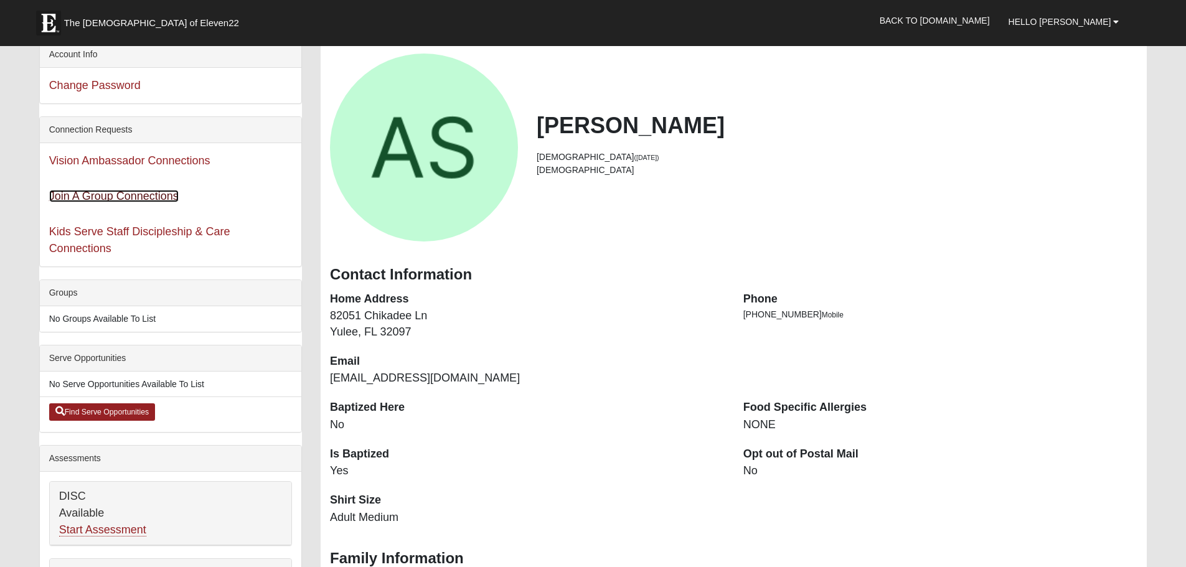
click at [87, 196] on link "Join A Group Connections" at bounding box center [113, 196] width 129 height 12
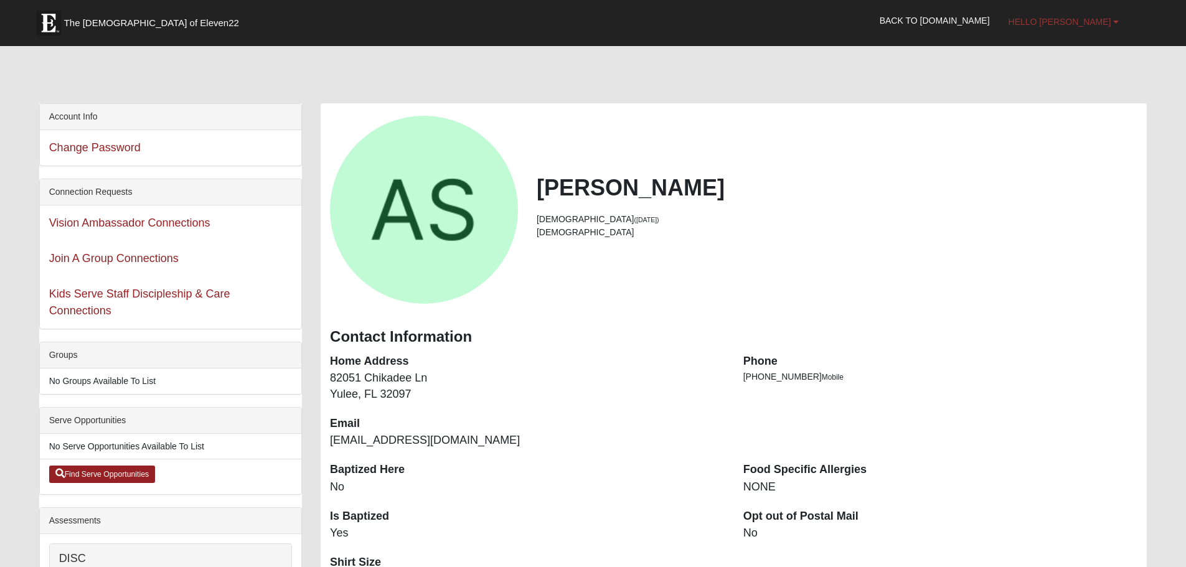
click at [1090, 22] on span "Hello Amie" at bounding box center [1059, 22] width 103 height 10
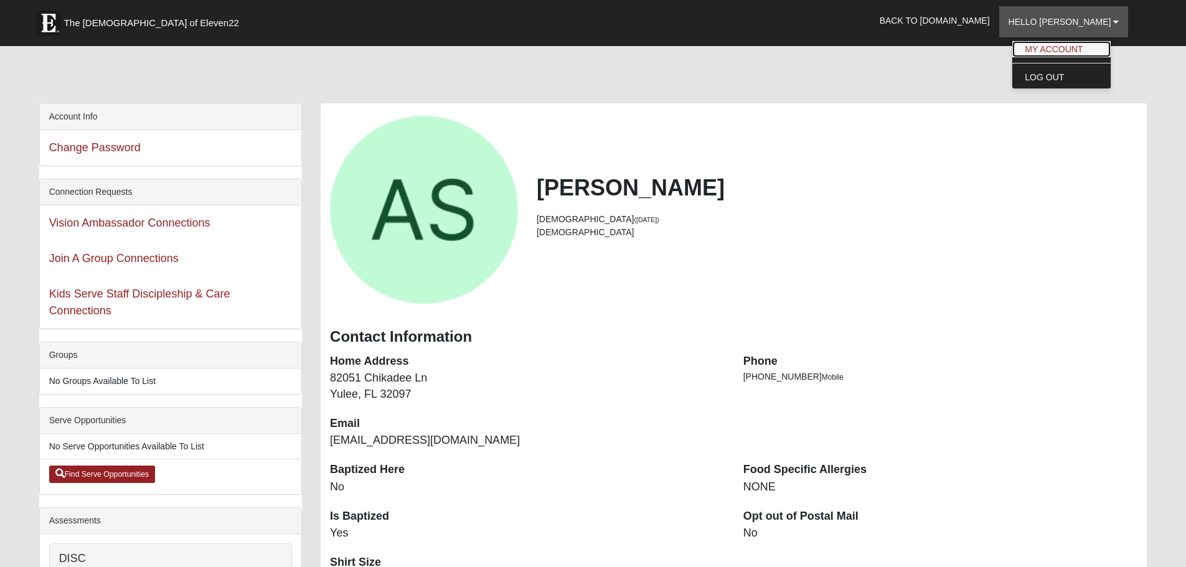
click at [1079, 49] on link "My Account" at bounding box center [1061, 49] width 98 height 16
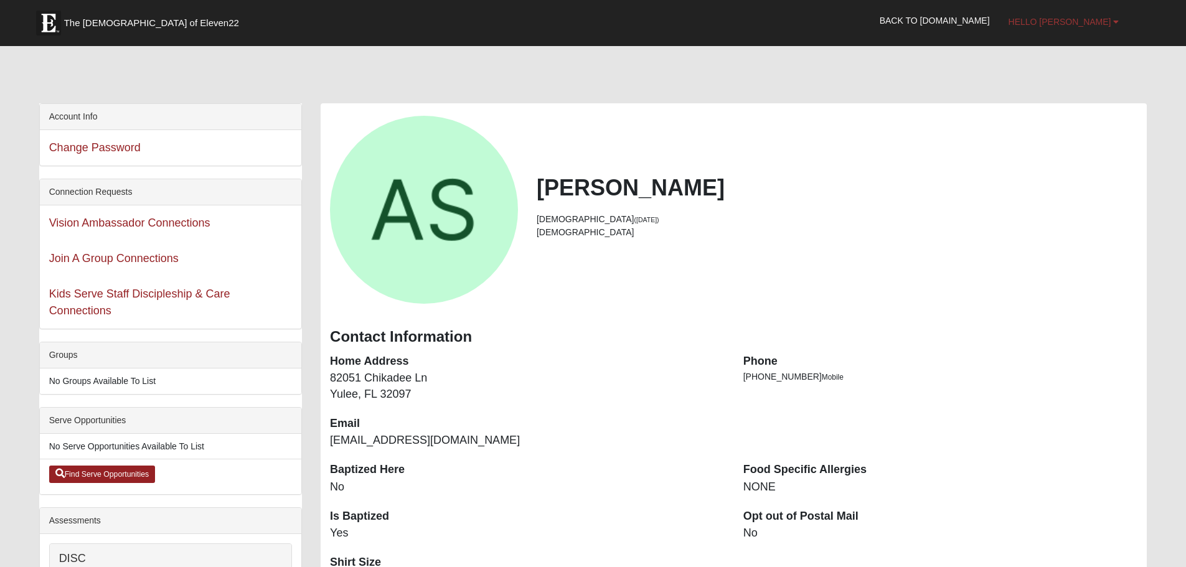
click at [1092, 19] on span "Hello [PERSON_NAME]" at bounding box center [1059, 22] width 103 height 10
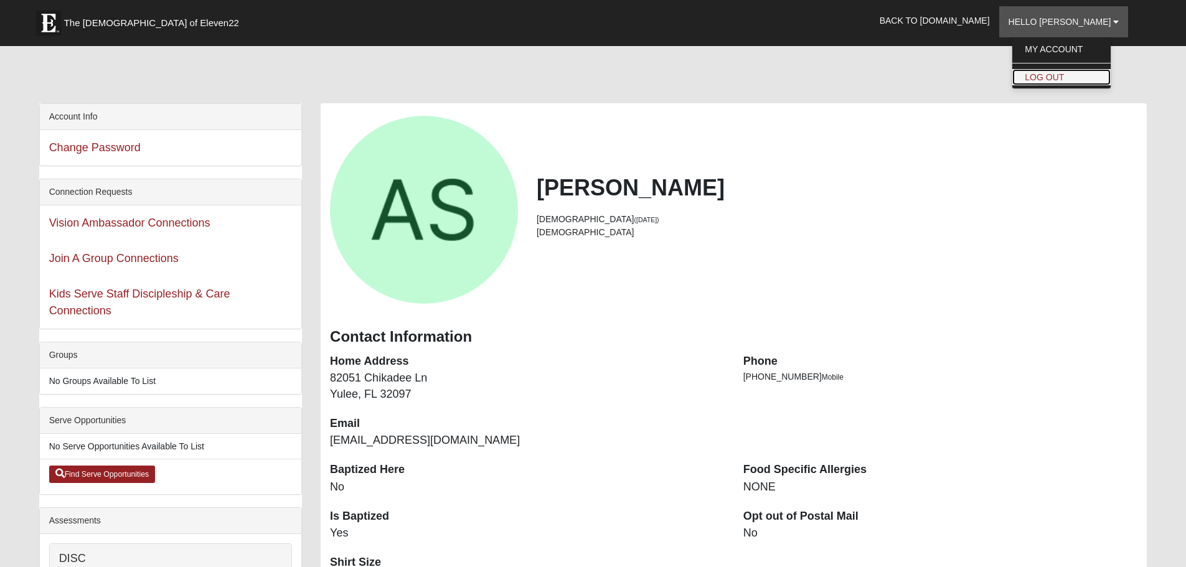
click at [1082, 76] on link "Log Out" at bounding box center [1061, 77] width 98 height 16
